Goal: Find specific page/section: Find specific page/section

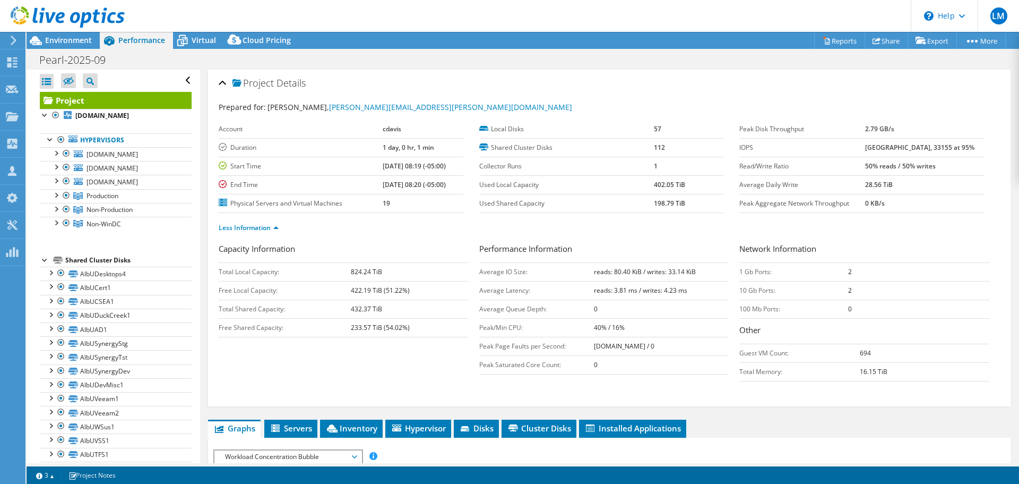
select select "USD"
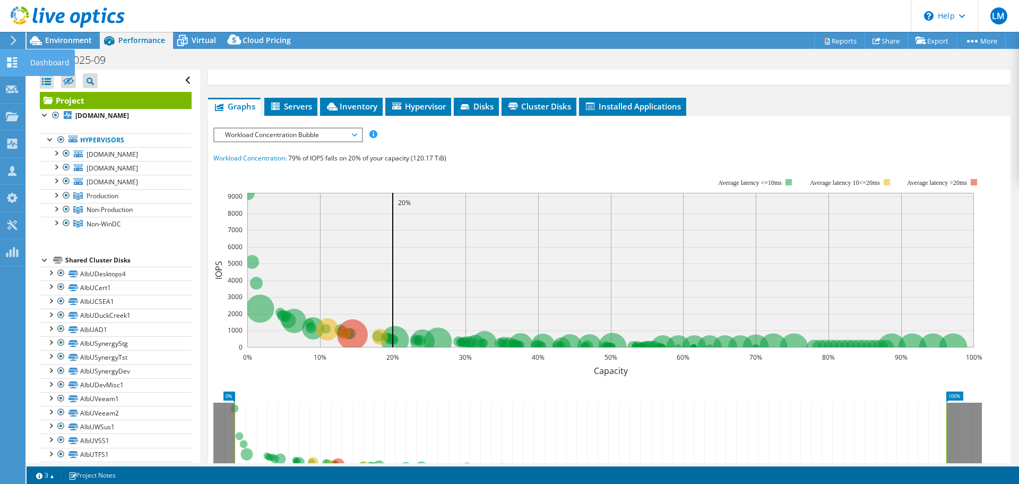
click at [6, 60] on icon at bounding box center [12, 62] width 13 height 10
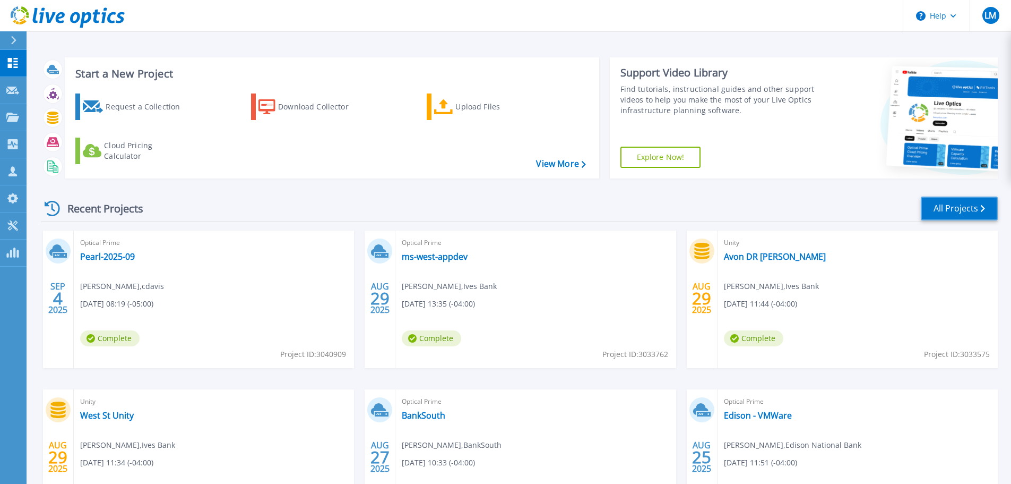
click at [967, 211] on link "All Projects" at bounding box center [959, 208] width 77 height 24
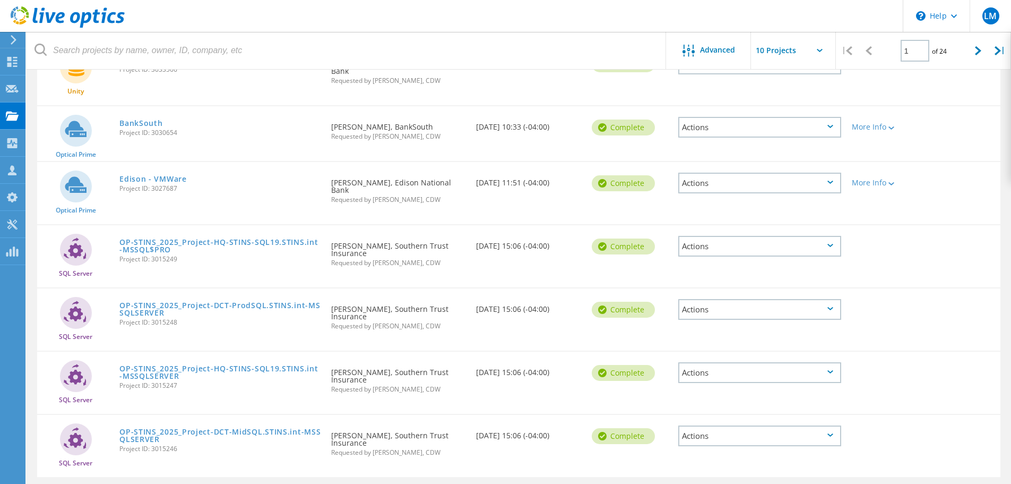
scroll to position [348, 0]
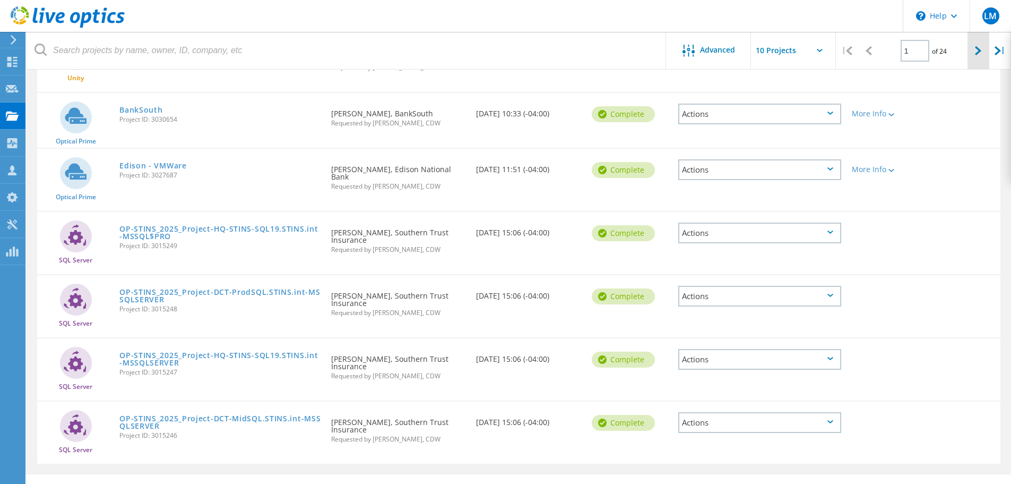
click at [978, 47] on icon at bounding box center [978, 50] width 6 height 9
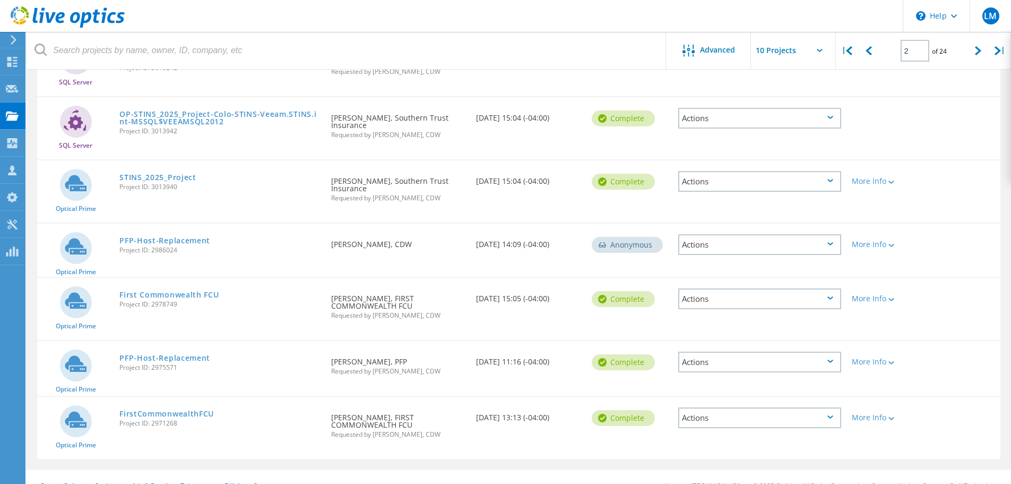
scroll to position [369, 0]
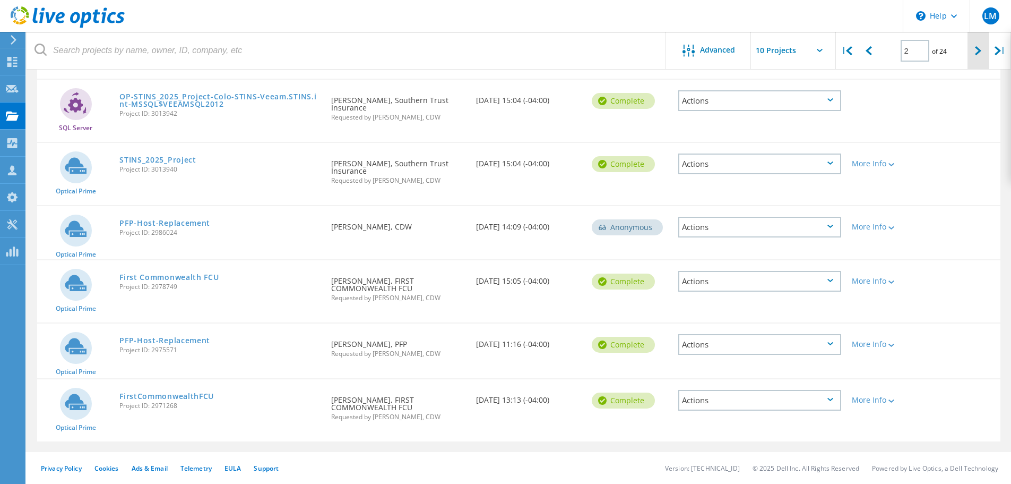
click at [972, 48] on div at bounding box center [979, 51] width 22 height 38
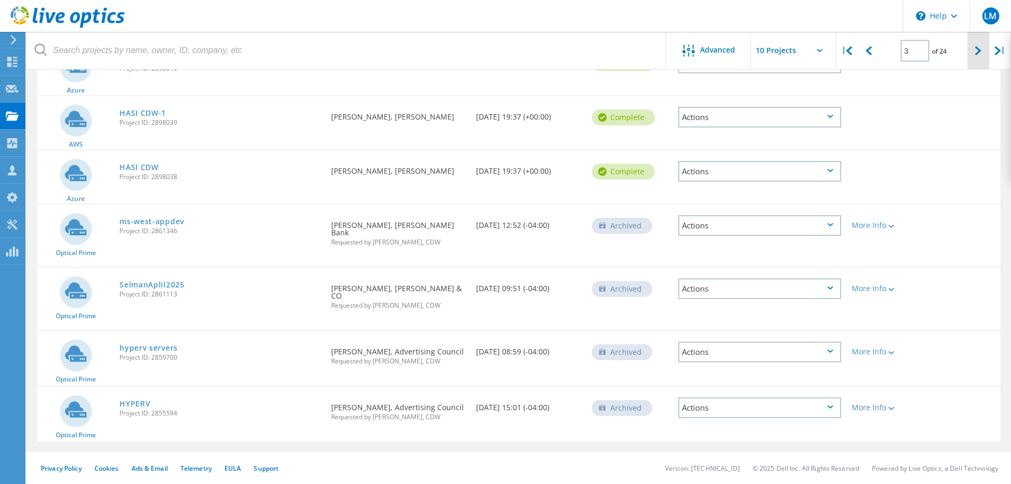
scroll to position [343, 0]
click at [974, 49] on div at bounding box center [979, 51] width 22 height 38
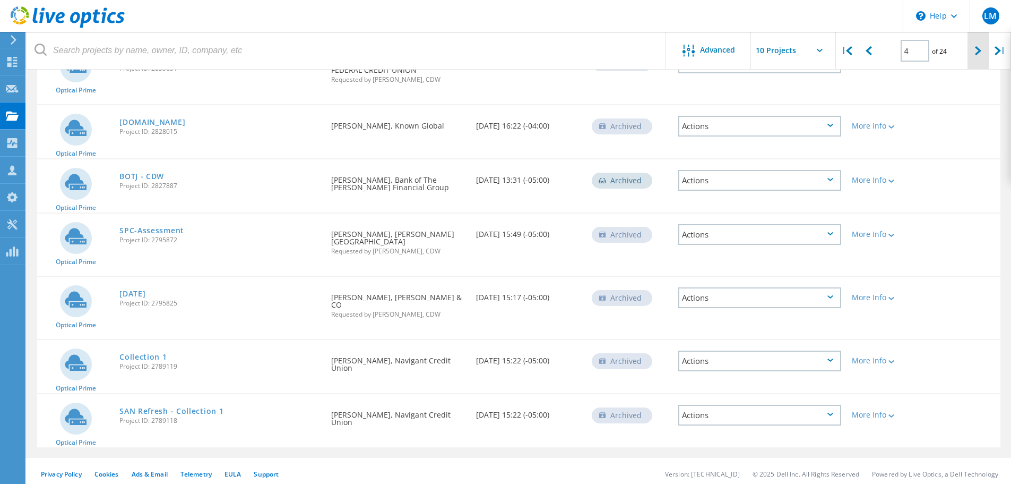
scroll to position [320, 0]
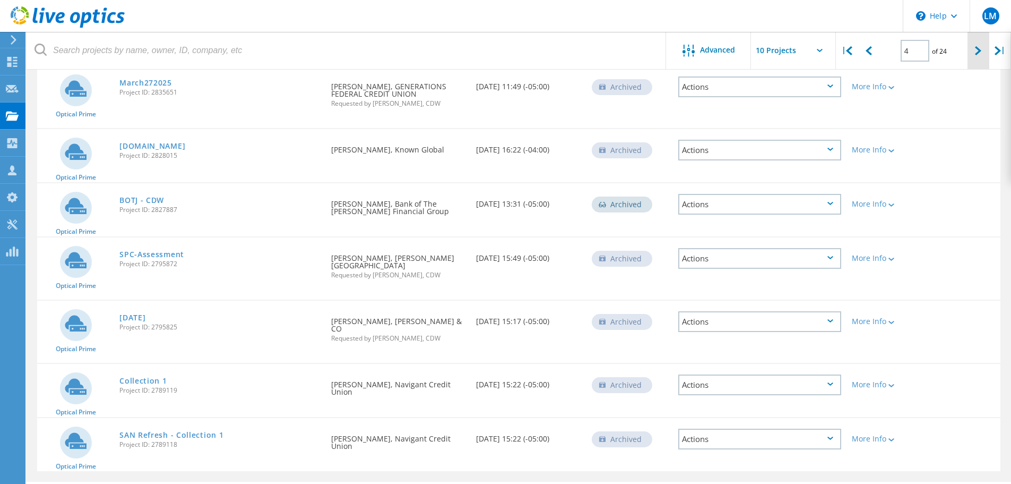
click at [974, 50] on div at bounding box center [979, 51] width 22 height 38
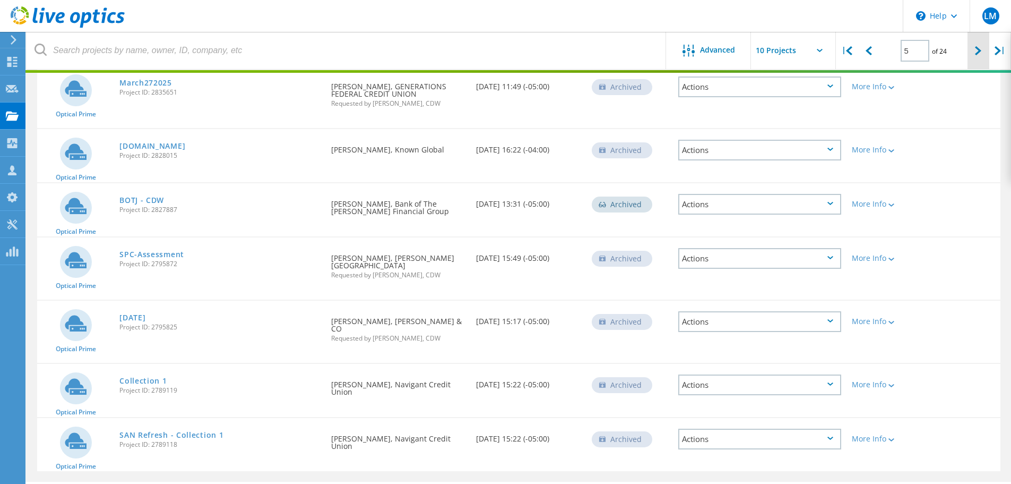
scroll to position [327, 0]
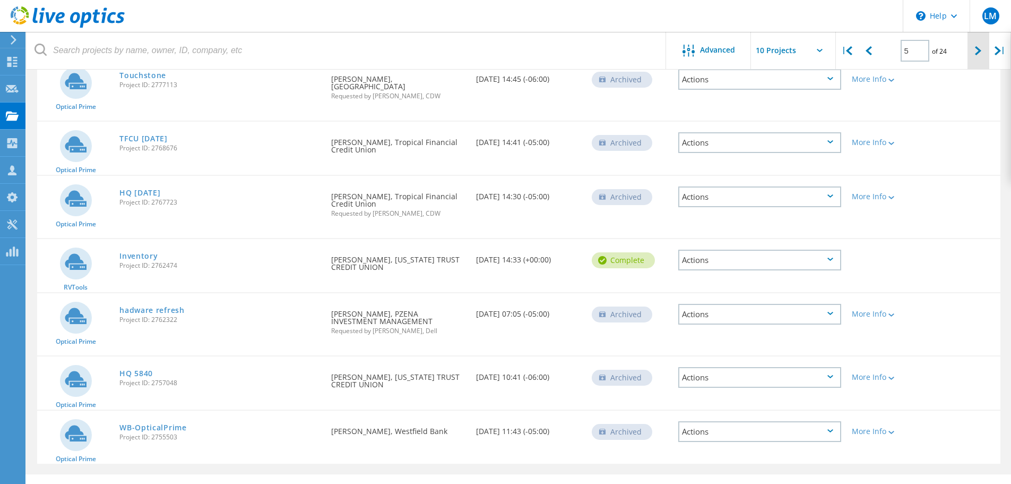
click at [974, 50] on div at bounding box center [979, 51] width 22 height 38
type input "6"
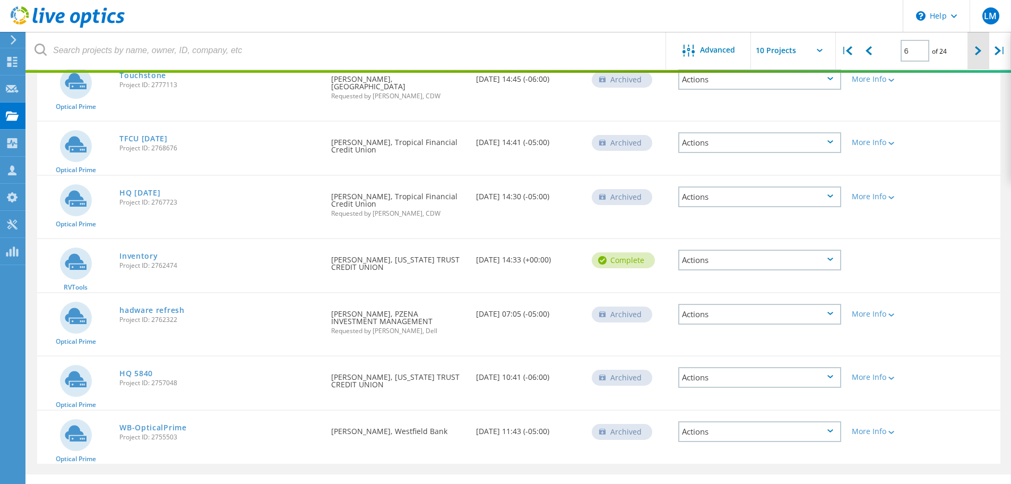
scroll to position [345, 0]
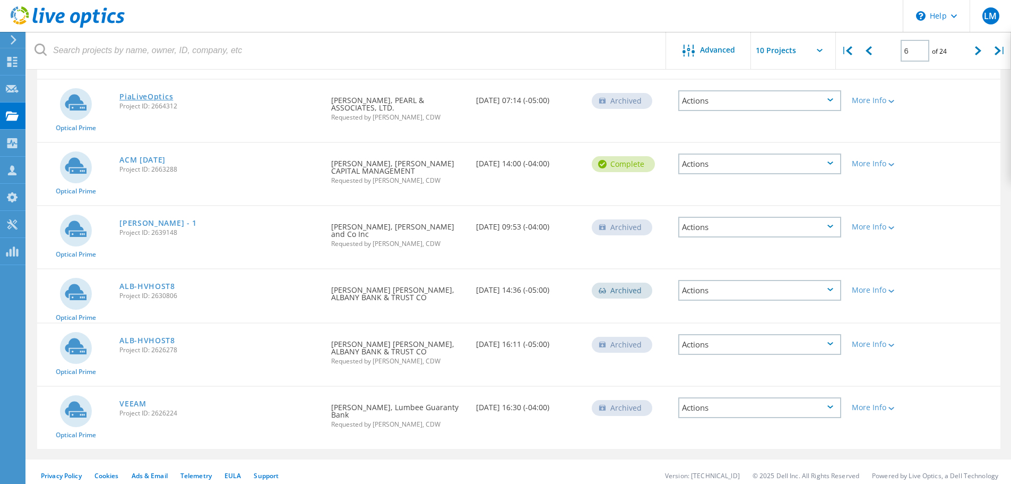
click at [144, 98] on link "PiaLiveOptics" at bounding box center [146, 96] width 54 height 7
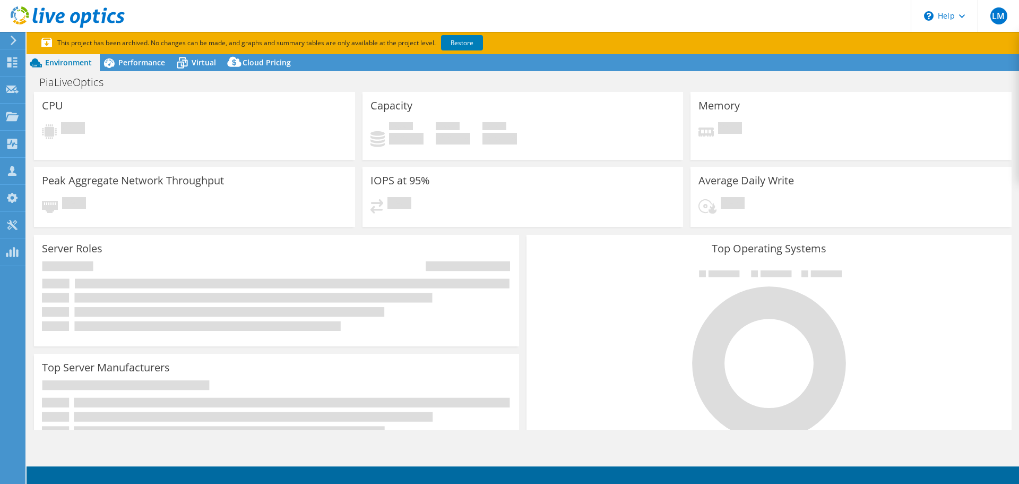
select select "USD"
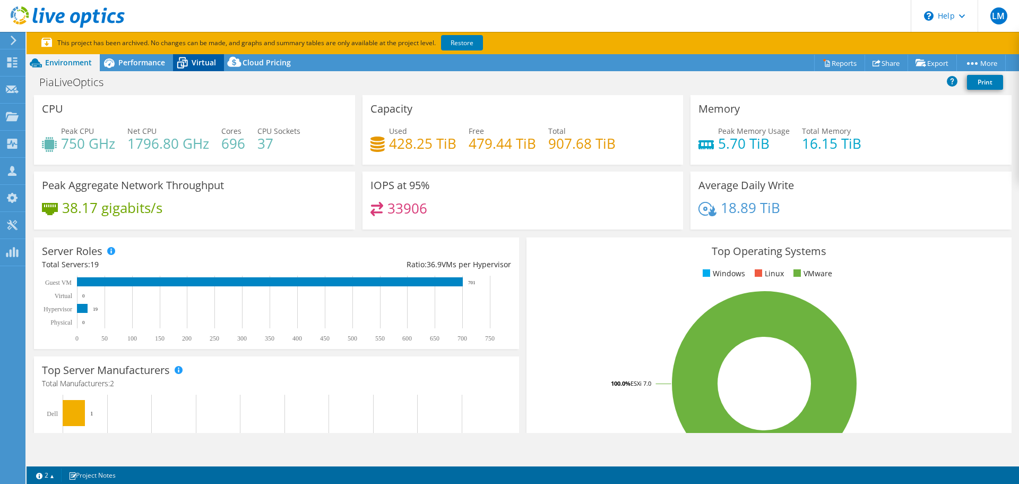
click at [208, 60] on span "Virtual" at bounding box center [204, 62] width 24 height 10
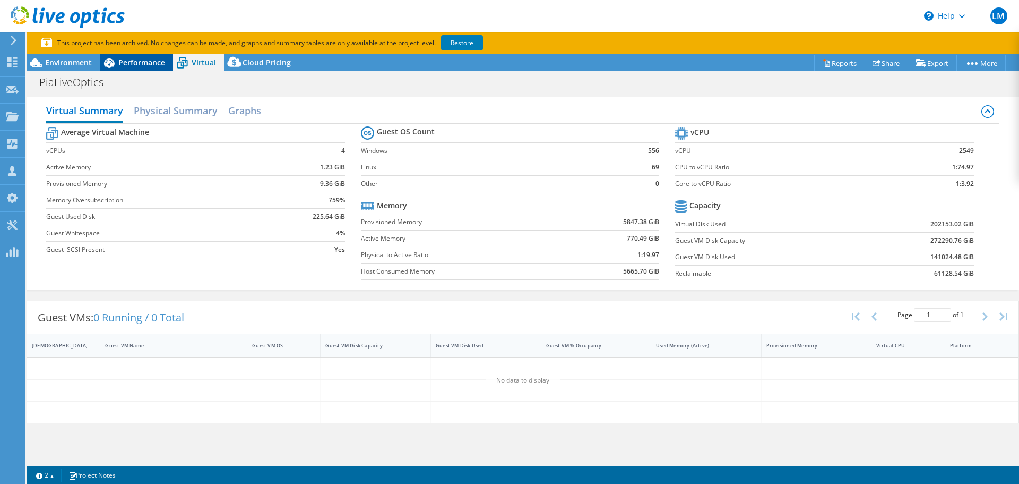
click at [143, 68] on div "Performance" at bounding box center [136, 62] width 73 height 17
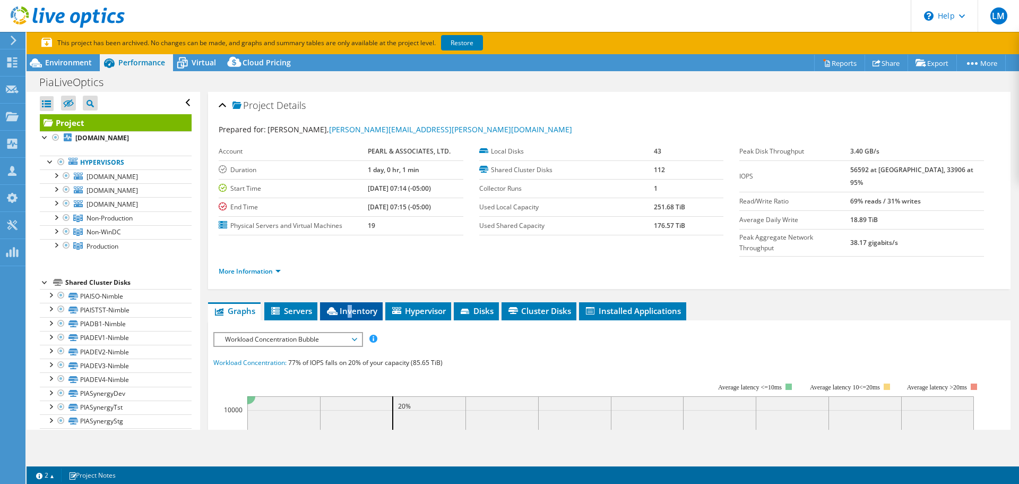
click at [350, 305] on span "Inventory" at bounding box center [351, 310] width 52 height 11
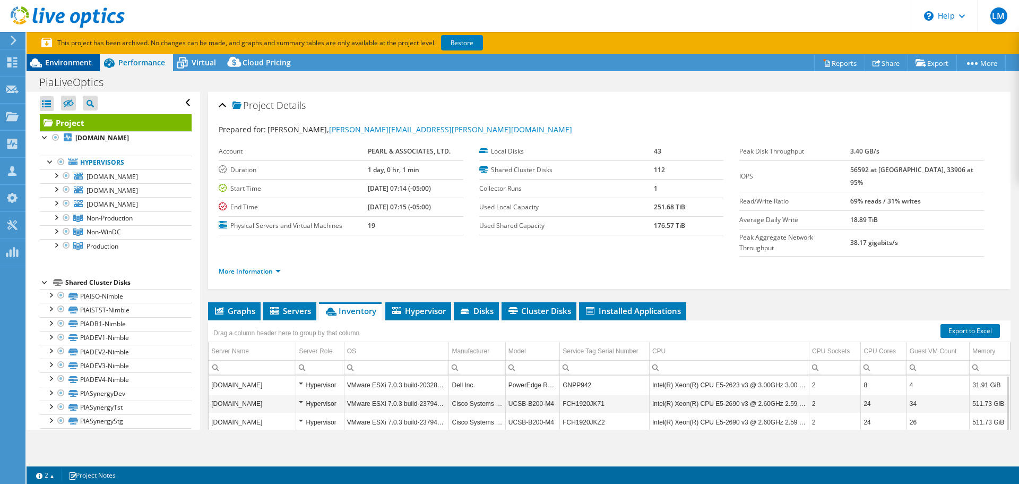
click at [80, 66] on span "Environment" at bounding box center [68, 62] width 47 height 10
